Goal: Task Accomplishment & Management: Manage account settings

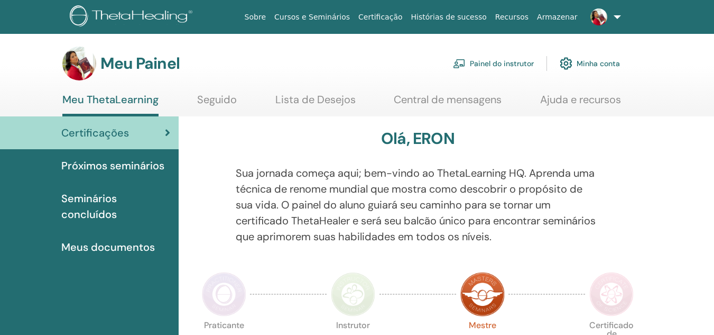
click at [504, 64] on font "Painel do instrutor" at bounding box center [502, 64] width 64 height 10
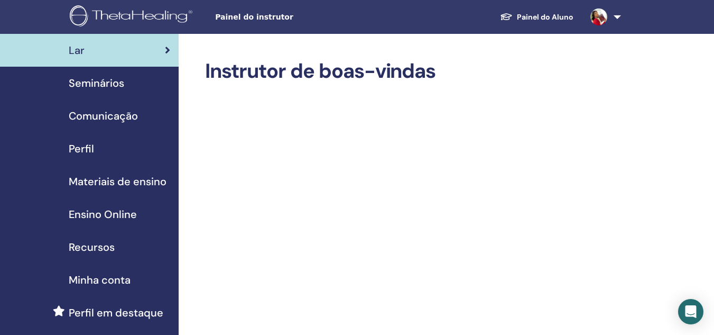
click at [92, 81] on span "Seminários" at bounding box center [96, 83] width 55 height 16
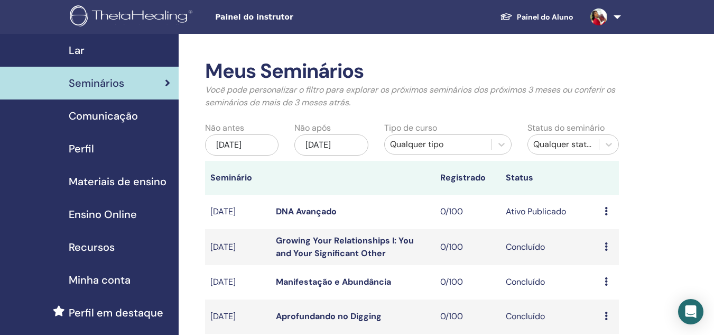
click at [125, 118] on span "Comunicação" at bounding box center [103, 116] width 69 height 16
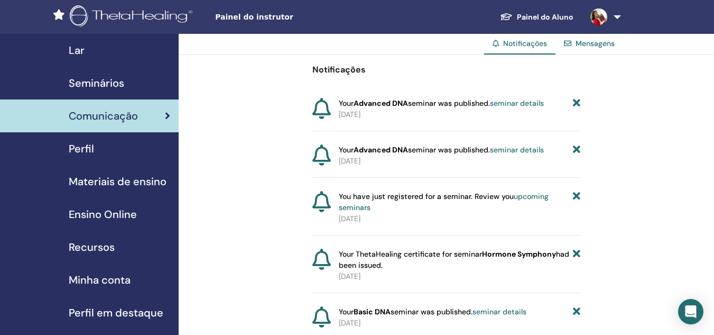
click at [93, 150] on span "Perfil" at bounding box center [81, 149] width 25 height 16
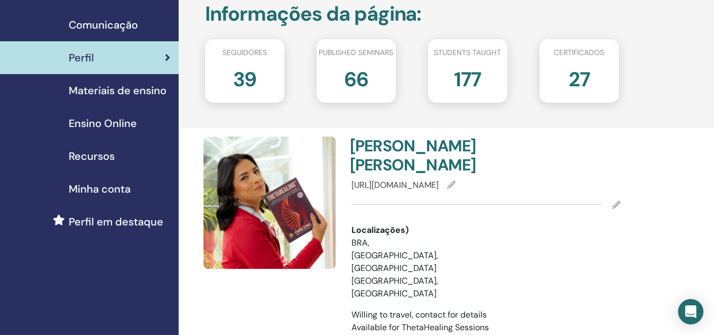
scroll to position [53, 0]
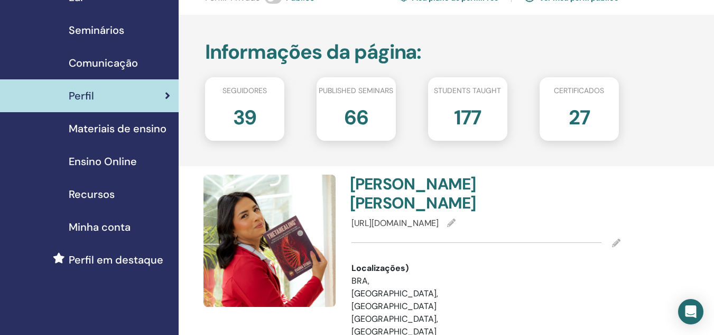
click at [616, 238] on icon at bounding box center [616, 242] width 8 height 8
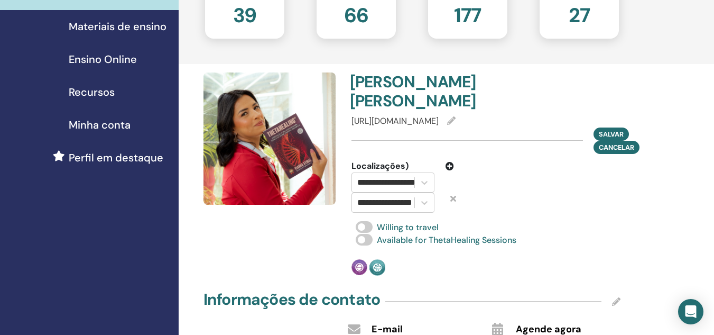
scroll to position [159, 0]
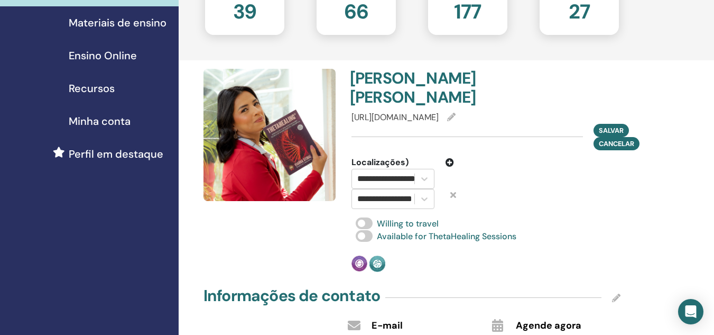
click at [451, 158] on icon at bounding box center [449, 162] width 8 height 8
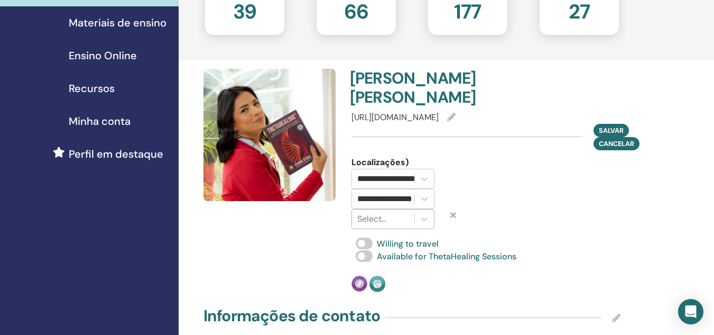
click at [395, 211] on div at bounding box center [383, 218] width 52 height 15
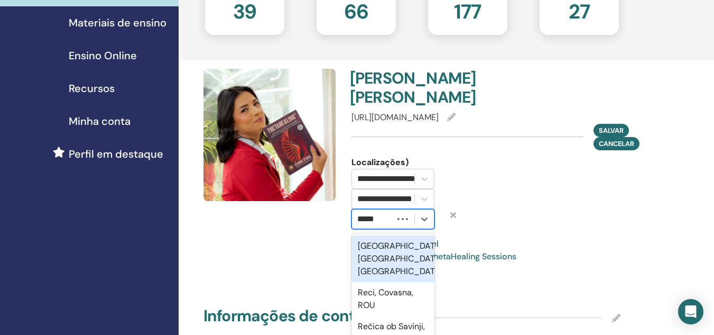
type input "******"
click at [389, 235] on div "Recife, Pernambuco, BRA" at bounding box center [392, 258] width 83 height 47
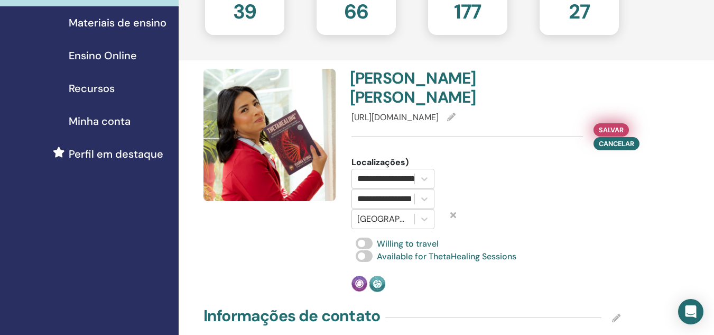
click at [620, 124] on span "Salvar" at bounding box center [611, 129] width 25 height 11
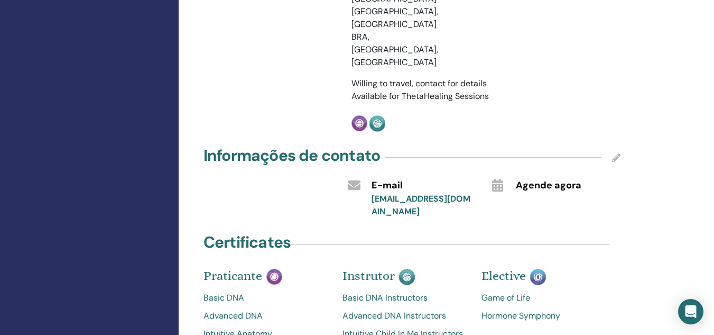
scroll to position [370, 0]
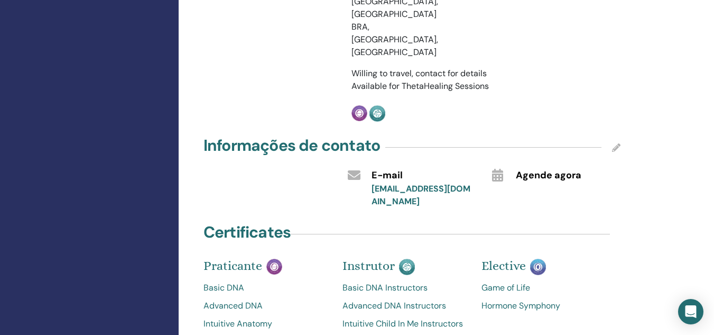
click at [617, 143] on icon at bounding box center [616, 147] width 8 height 8
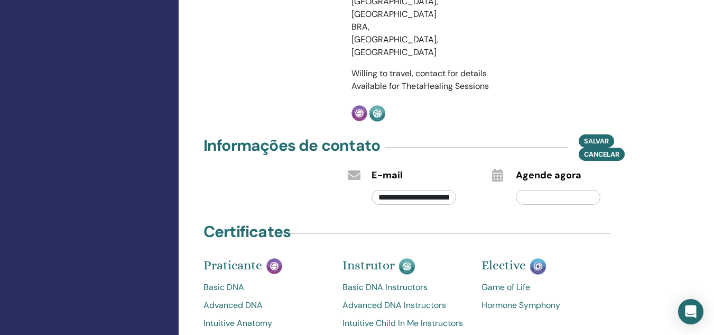
click at [590, 190] on input "text" at bounding box center [558, 197] width 85 height 15
click at [499, 169] on icon at bounding box center [497, 175] width 11 height 13
click at [560, 190] on input "text" at bounding box center [558, 197] width 85 height 15
click at [592, 135] on span "Salvar" at bounding box center [596, 140] width 25 height 11
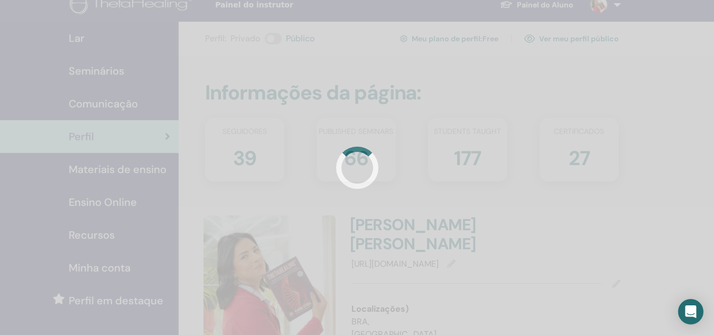
scroll to position [0, 0]
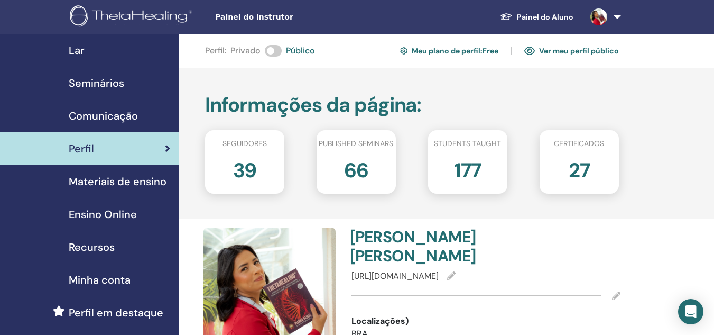
click at [108, 214] on span "Ensino Online" at bounding box center [103, 214] width 68 height 16
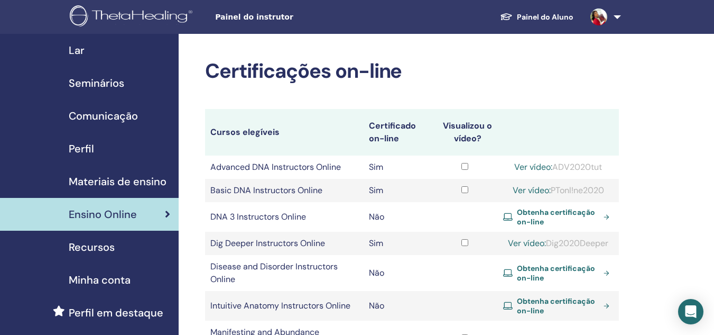
click at [566, 16] on link "Painel do Aluno" at bounding box center [536, 17] width 90 height 20
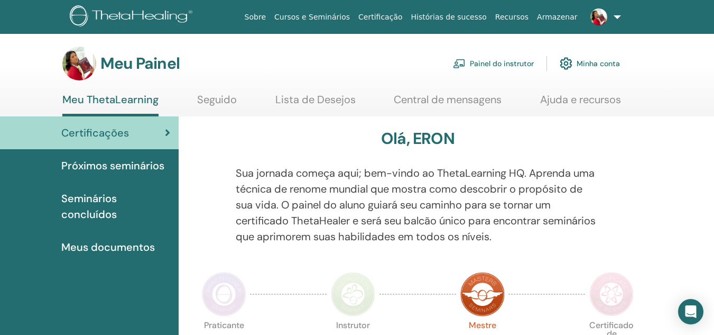
click at [100, 200] on font "Seminários concluídos" at bounding box center [88, 206] width 55 height 30
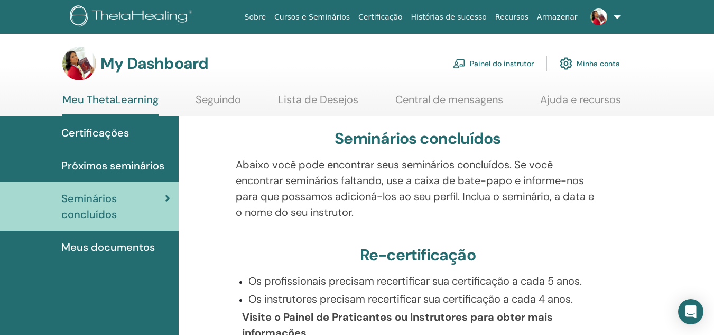
click at [106, 245] on span "Meus documentos" at bounding box center [108, 247] width 94 height 16
